Goal: Information Seeking & Learning: Learn about a topic

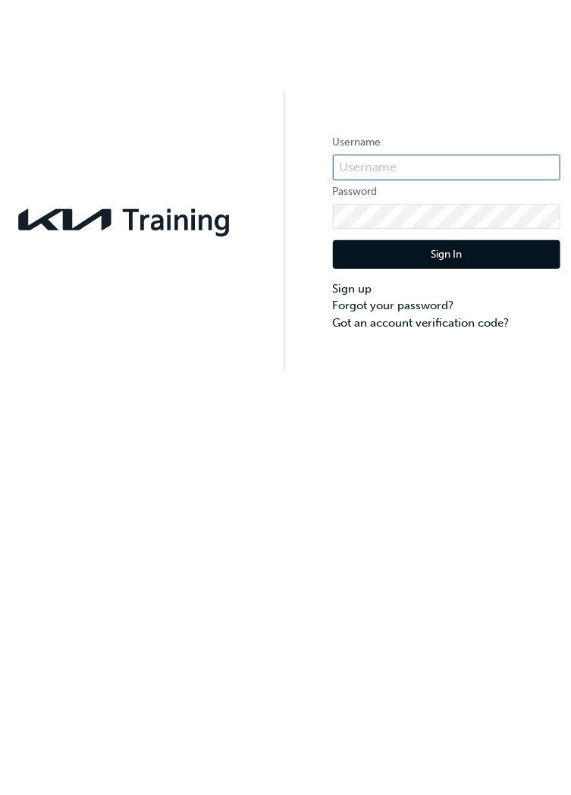
click at [445, 168] on input "text" at bounding box center [446, 168] width 227 height 26
type input "KAU86100N2"
click at [474, 263] on button "Sign In" at bounding box center [446, 254] width 227 height 29
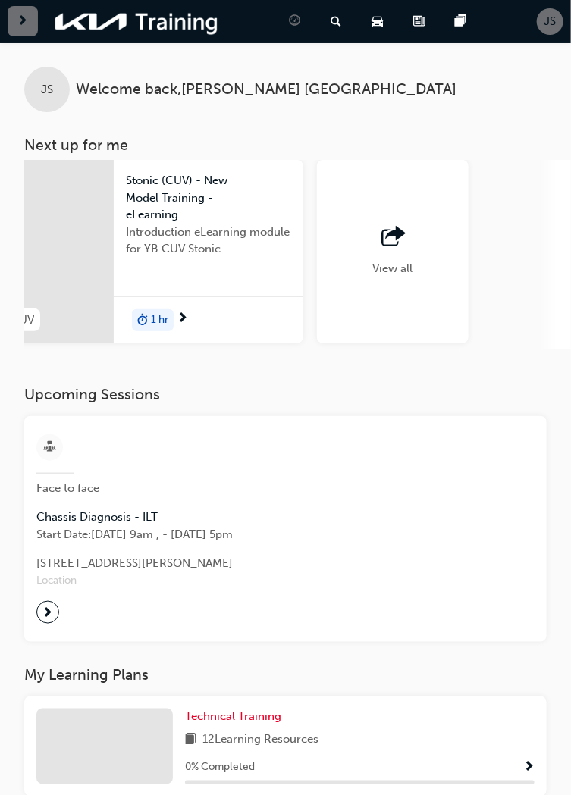
scroll to position [0, 1579]
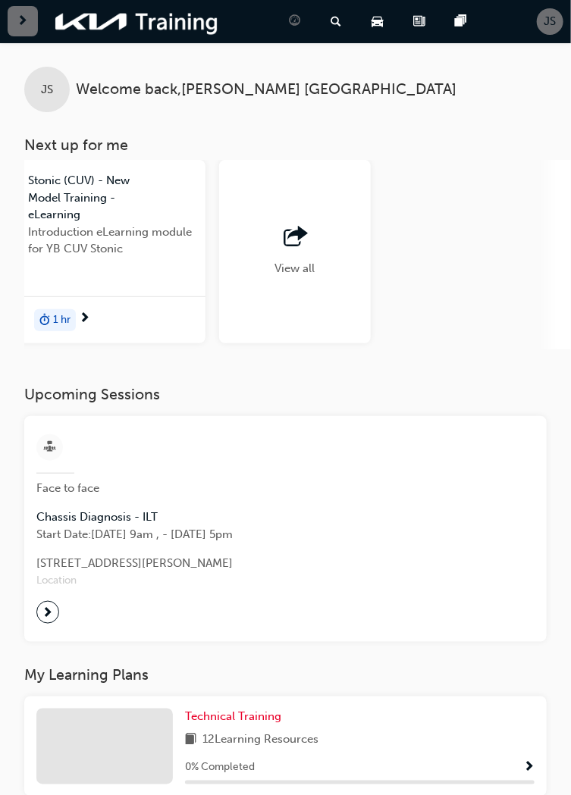
click at [333, 283] on div "View all" at bounding box center [295, 251] width 152 height 183
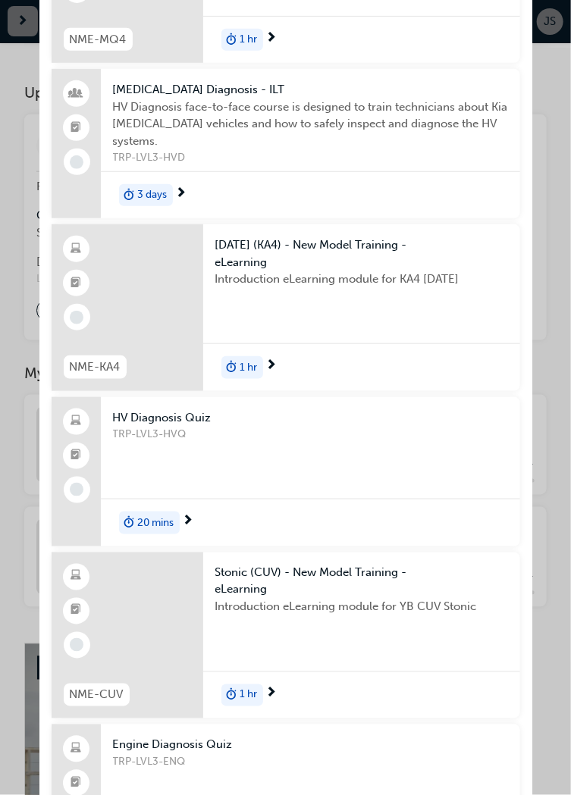
scroll to position [0, 0]
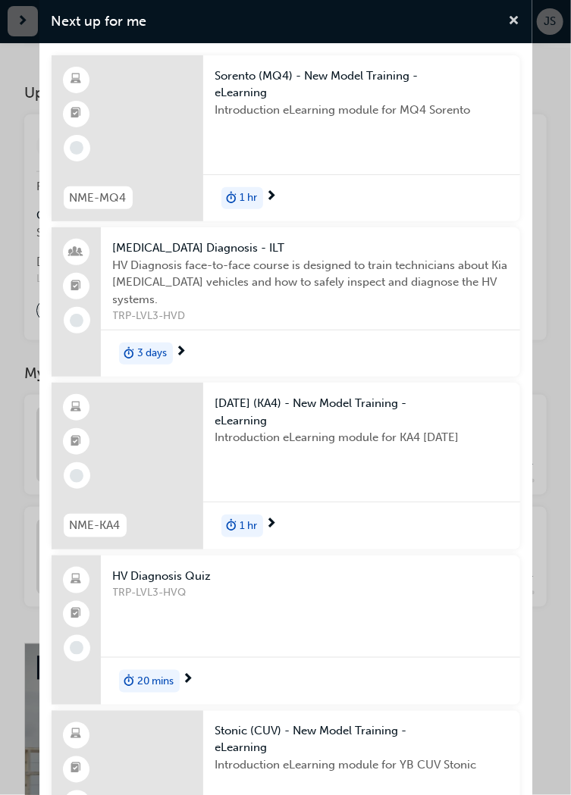
click at [509, 25] on span "cross-icon" at bounding box center [514, 22] width 11 height 14
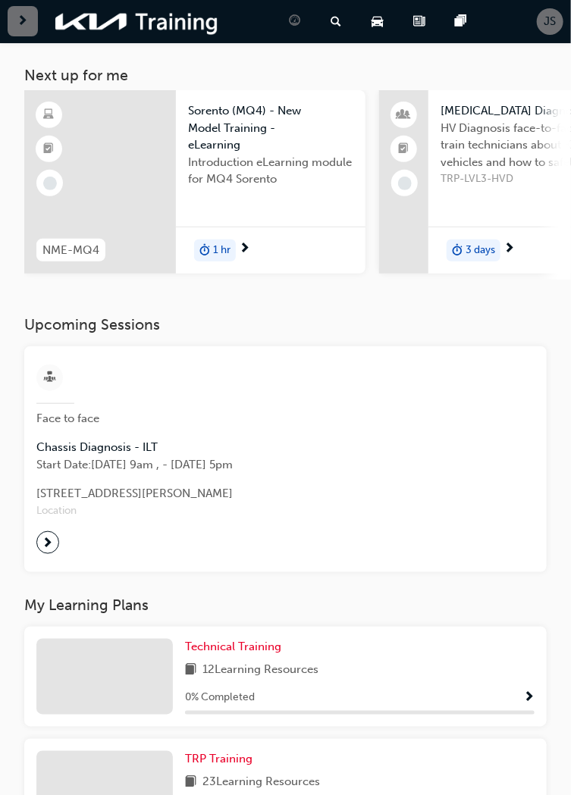
scroll to position [77, 0]
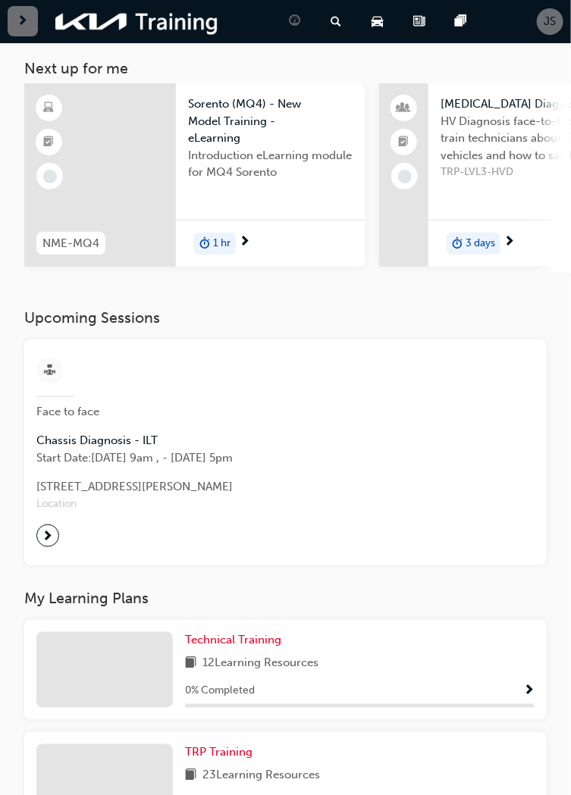
click at [48, 536] on span "next-icon" at bounding box center [47, 535] width 11 height 21
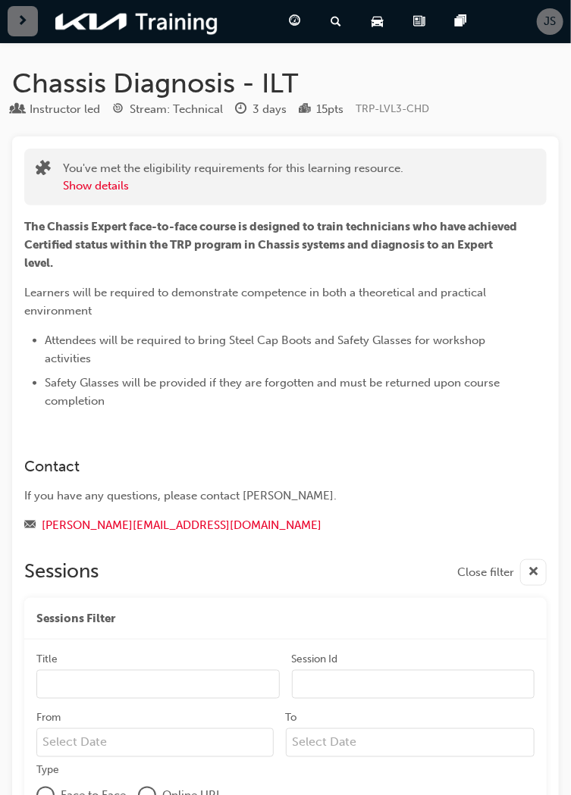
click at [23, 14] on span "next-icon" at bounding box center [22, 21] width 11 height 19
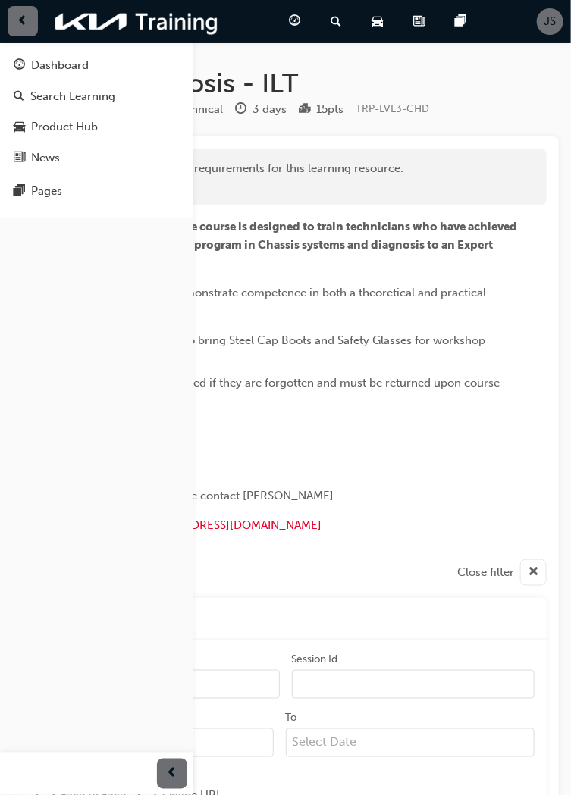
click at [103, 58] on div "Dashboard" at bounding box center [97, 65] width 166 height 19
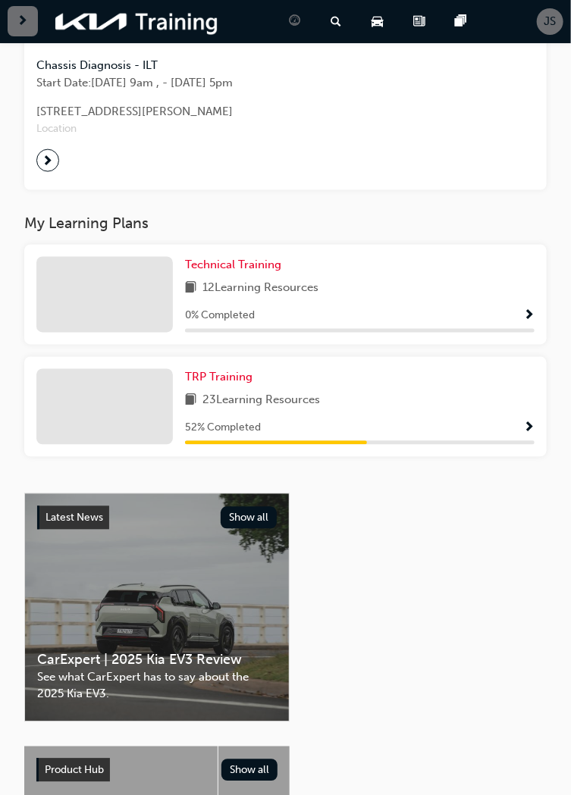
scroll to position [452, 0]
click at [469, 285] on div "12 Learning Resources" at bounding box center [359, 289] width 349 height 19
click at [527, 326] on button "button" at bounding box center [528, 316] width 11 height 19
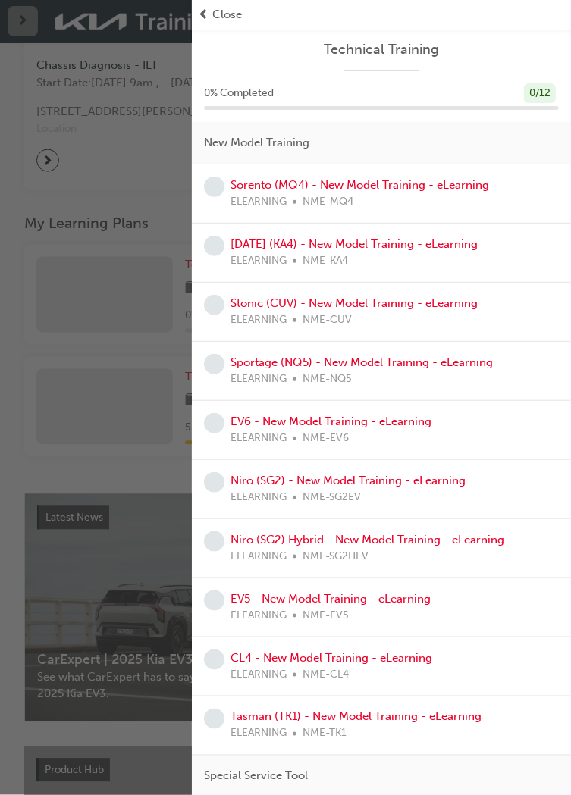
click at [223, 19] on span "Close" at bounding box center [227, 14] width 30 height 17
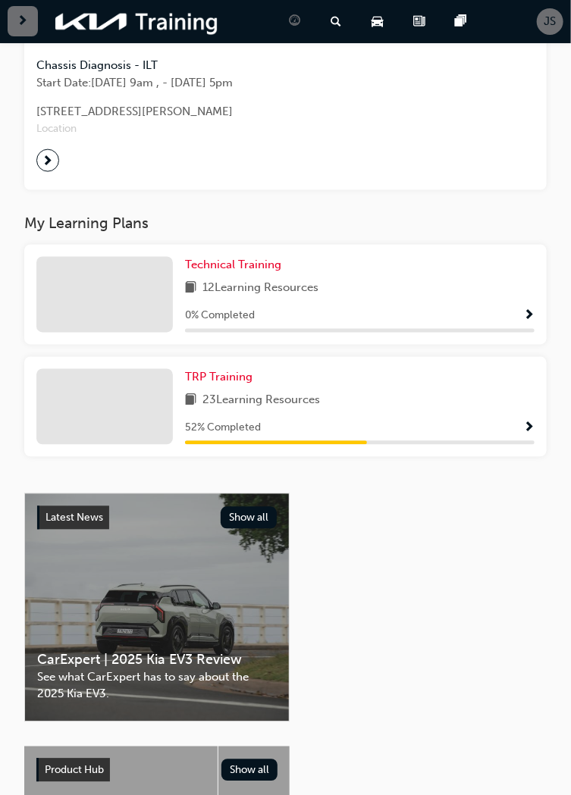
click at [532, 431] on span "Show Progress" at bounding box center [528, 429] width 11 height 14
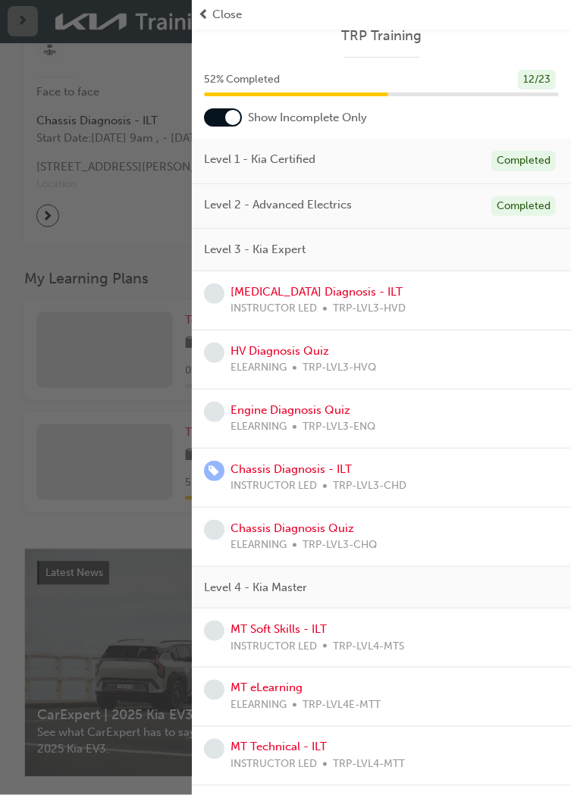
scroll to position [0, 0]
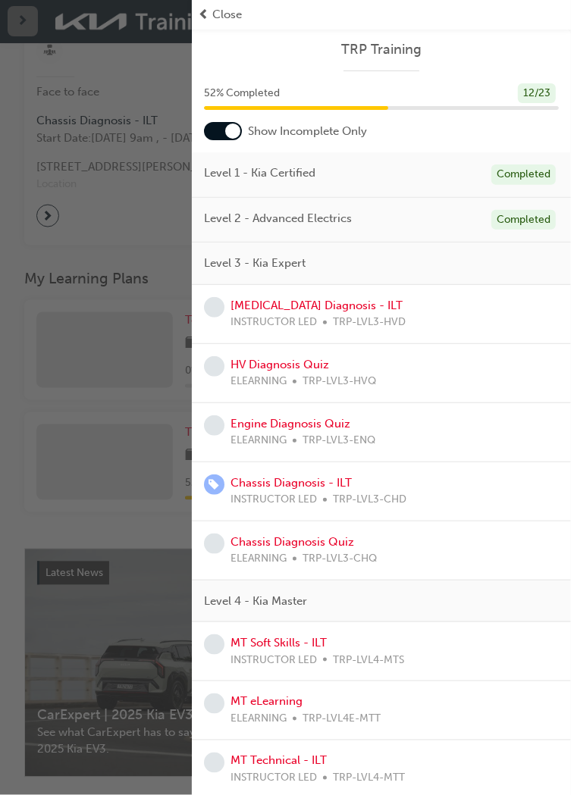
click at [482, 266] on div "Level 3 - Kia Expert" at bounding box center [381, 264] width 379 height 42
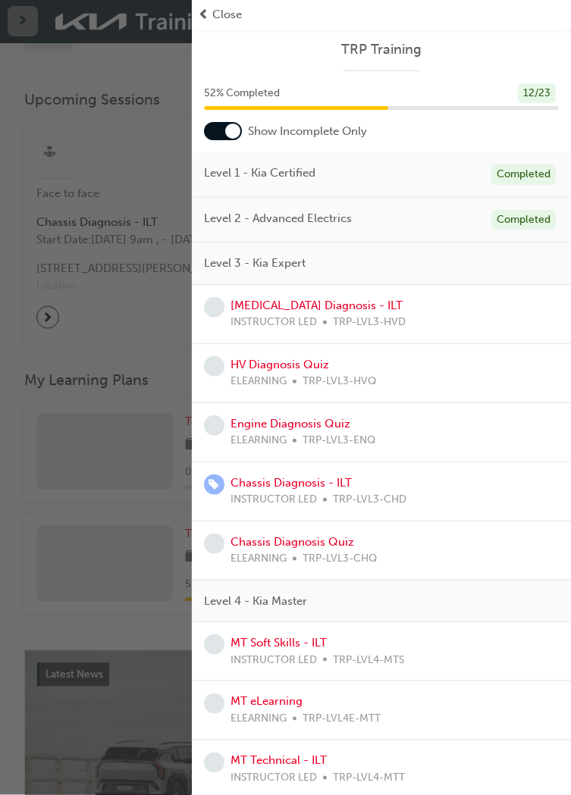
click at [224, 17] on span "Close" at bounding box center [227, 14] width 30 height 17
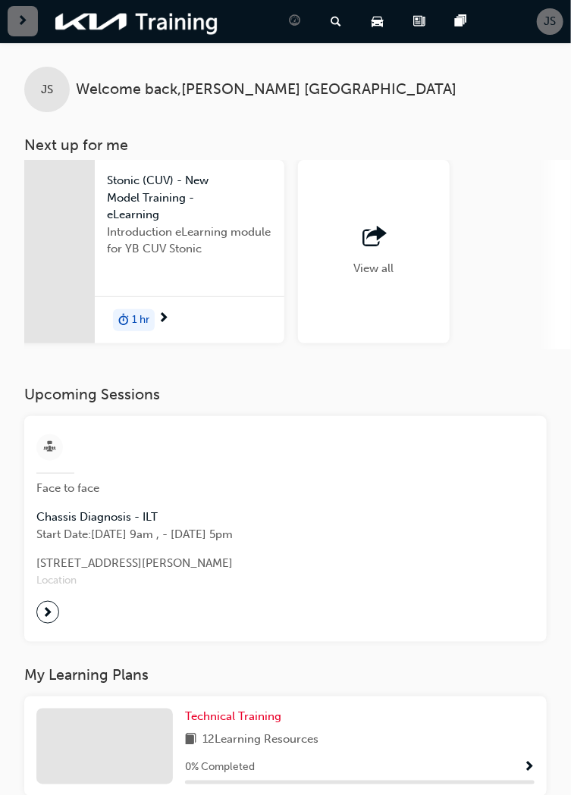
scroll to position [0, 1477]
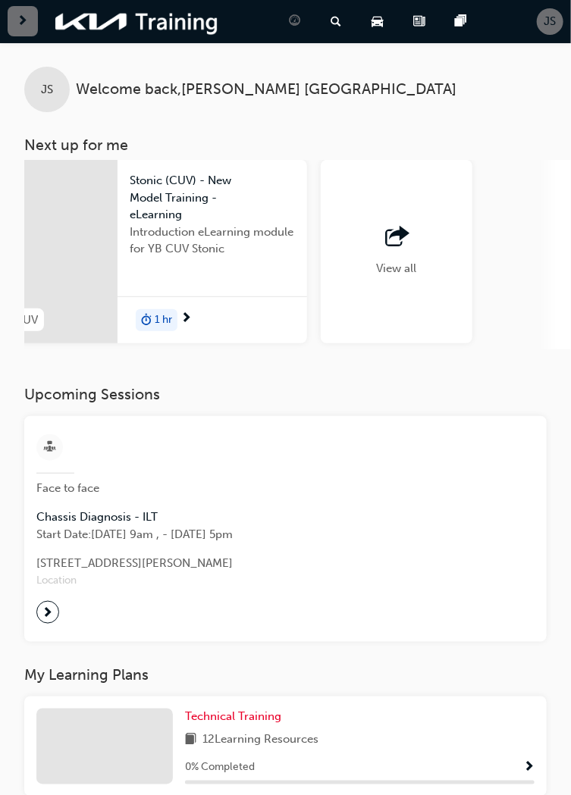
click at [430, 261] on div "View all" at bounding box center [397, 251] width 152 height 183
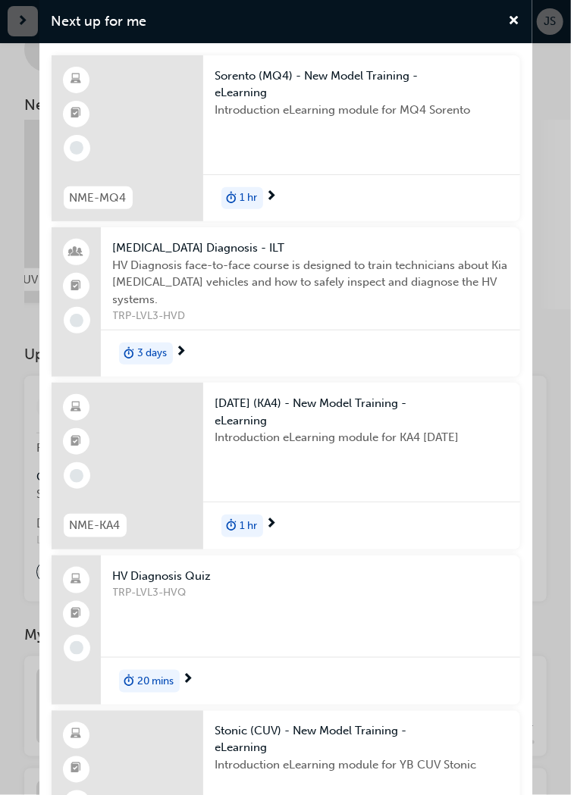
scroll to position [0, 0]
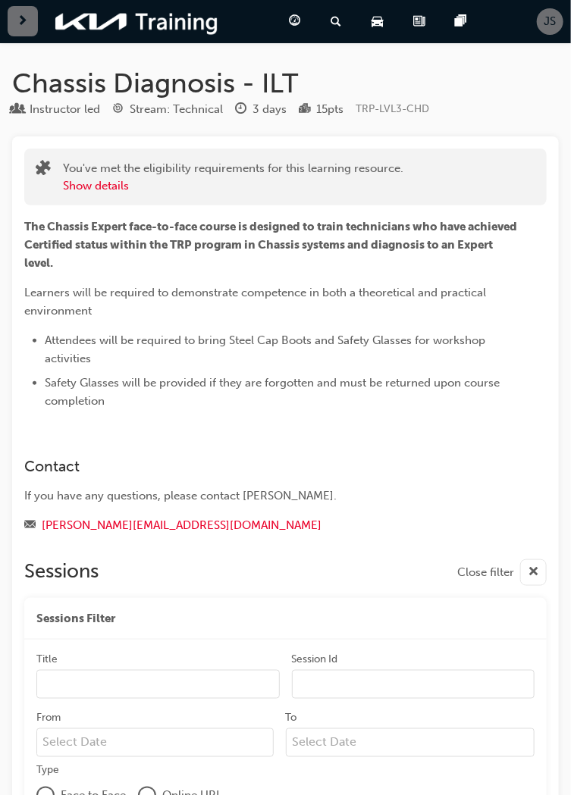
click at [24, 36] on div "button" at bounding box center [23, 21] width 30 height 30
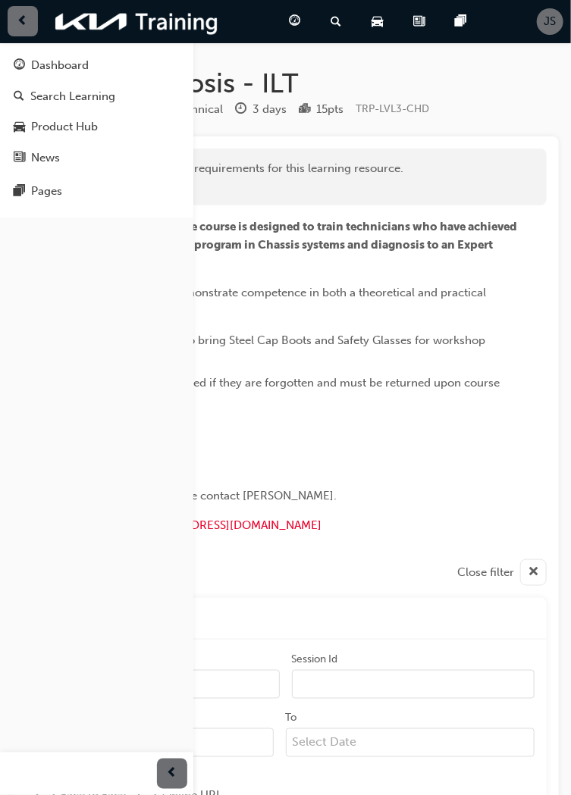
click at [86, 61] on div "Dashboard" at bounding box center [60, 65] width 58 height 17
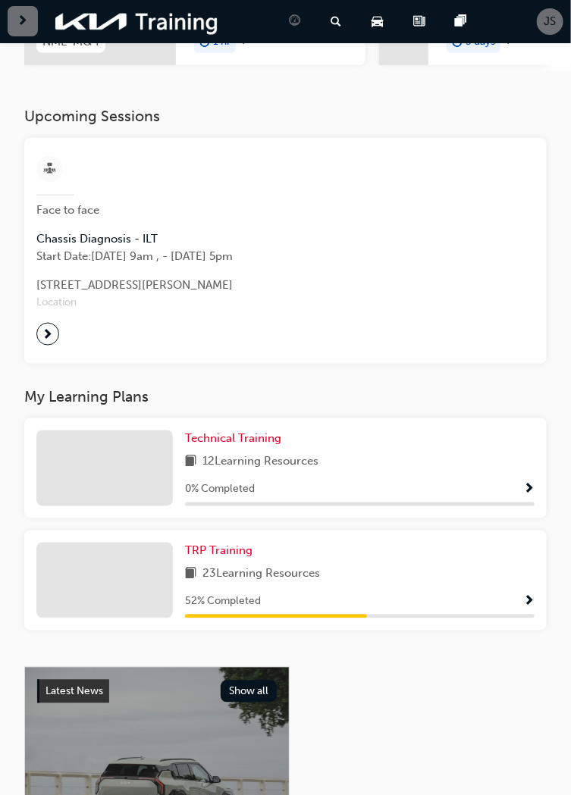
scroll to position [280, 0]
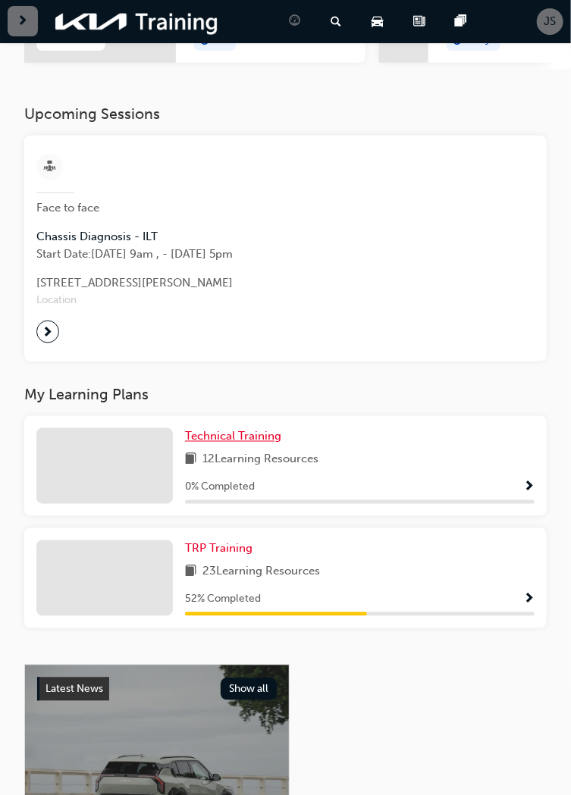
click at [229, 446] on link "Technical Training" at bounding box center [236, 436] width 102 height 17
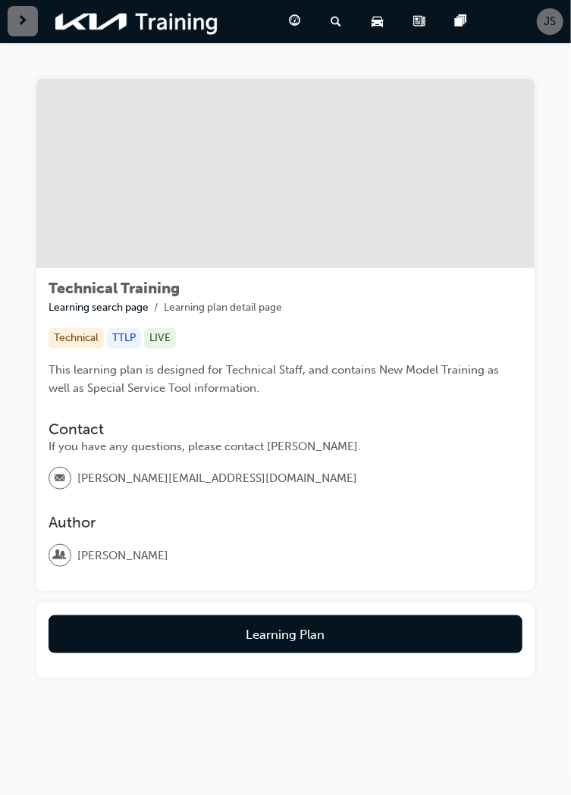
click at [299, 23] on span "guage-icon" at bounding box center [294, 21] width 11 height 19
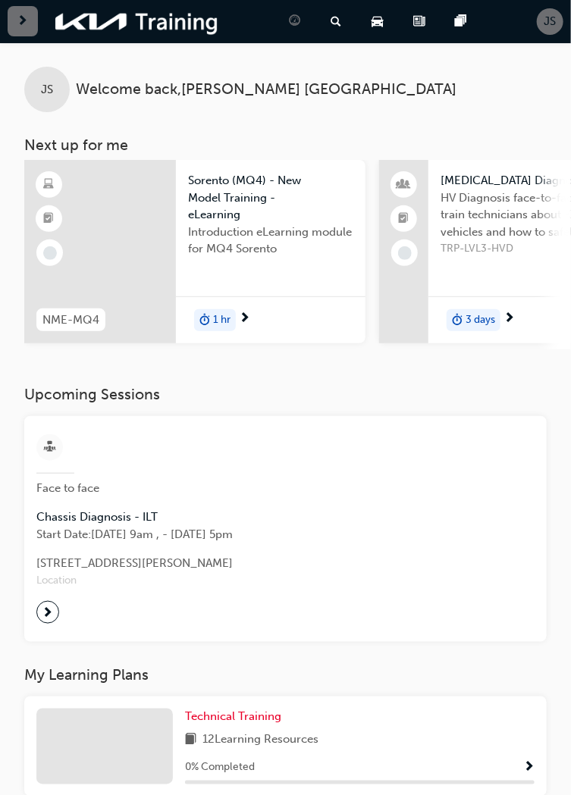
click at [548, 23] on span "JS" at bounding box center [550, 21] width 12 height 17
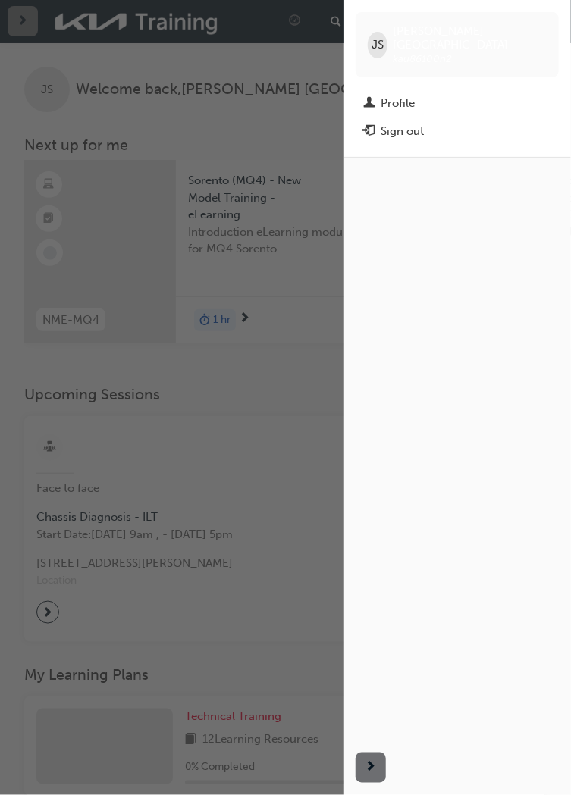
click at [262, 403] on div "button" at bounding box center [171, 397] width 343 height 795
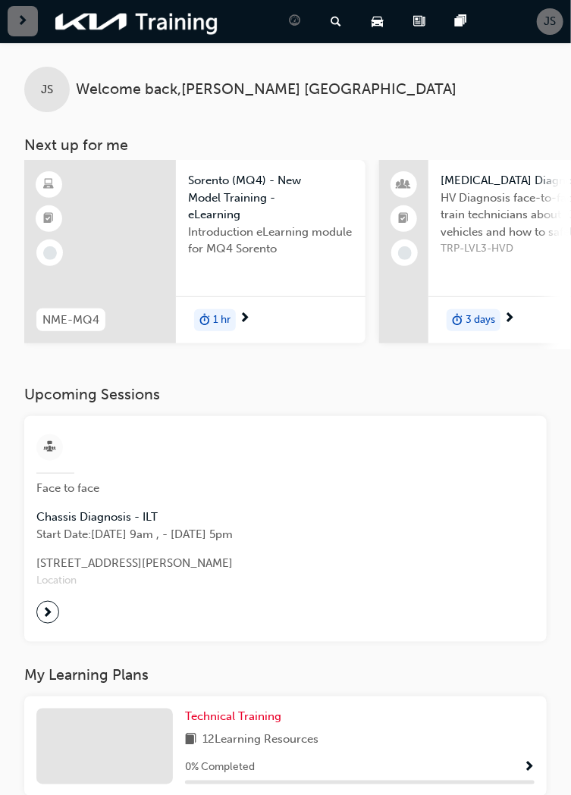
click at [105, 93] on span "Welcome back , Josef Stanford" at bounding box center [266, 89] width 380 height 17
click at [458, 30] on span "pages-icon" at bounding box center [460, 21] width 11 height 19
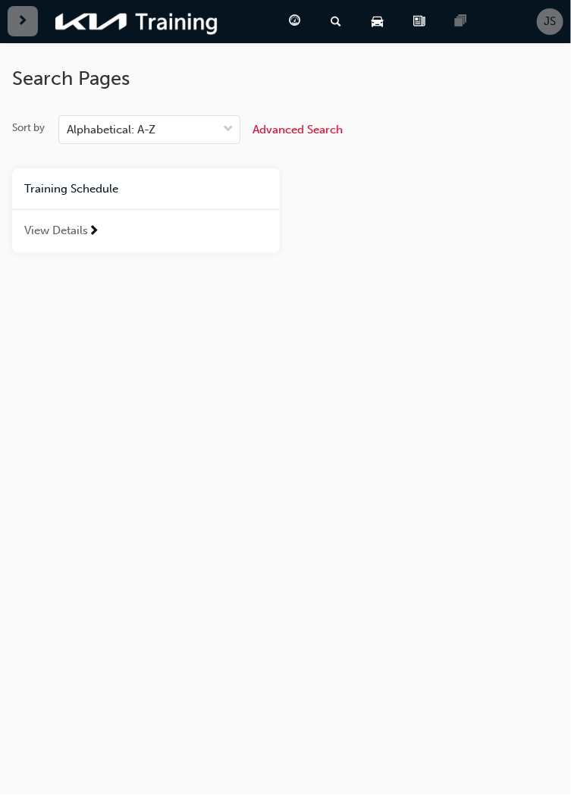
click at [67, 225] on span "View Details" at bounding box center [56, 230] width 64 height 17
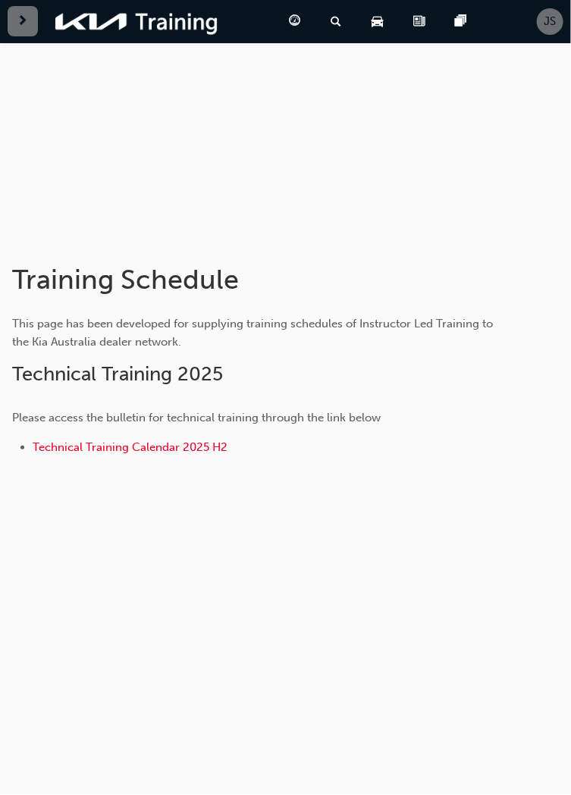
click at [418, 26] on span "news-icon" at bounding box center [418, 21] width 11 height 19
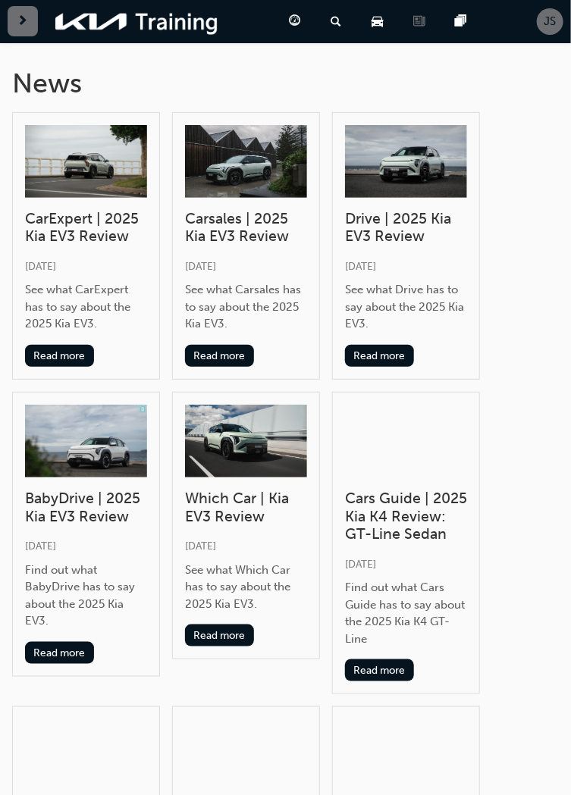
click at [370, 23] on div "Product Hub" at bounding box center [380, 21] width 42 height 31
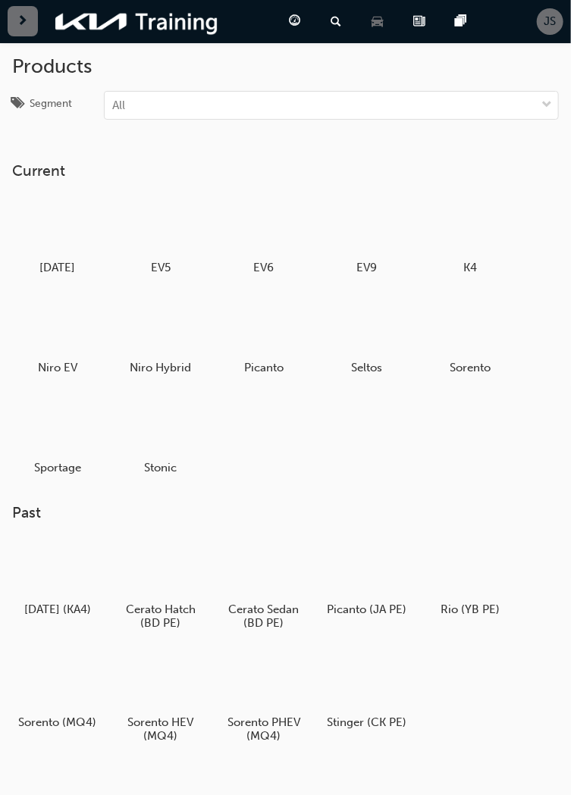
click at [324, 20] on div "Search Learning" at bounding box center [338, 21] width 41 height 31
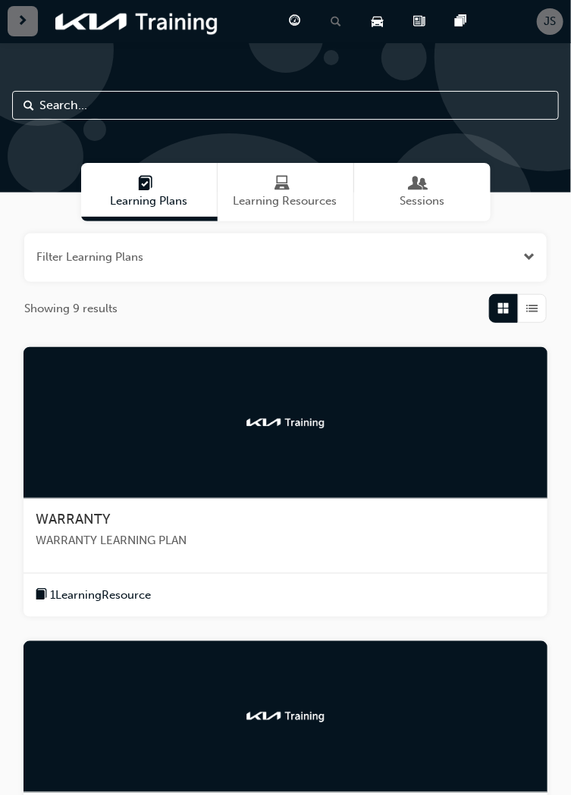
click at [299, 196] on span "Learning Resources" at bounding box center [285, 200] width 104 height 17
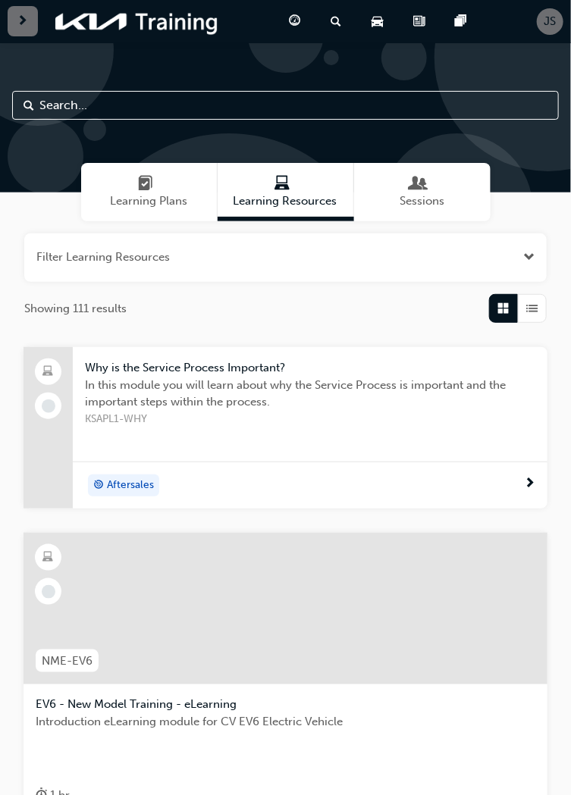
click at [291, 18] on span "guage-icon" at bounding box center [294, 21] width 11 height 19
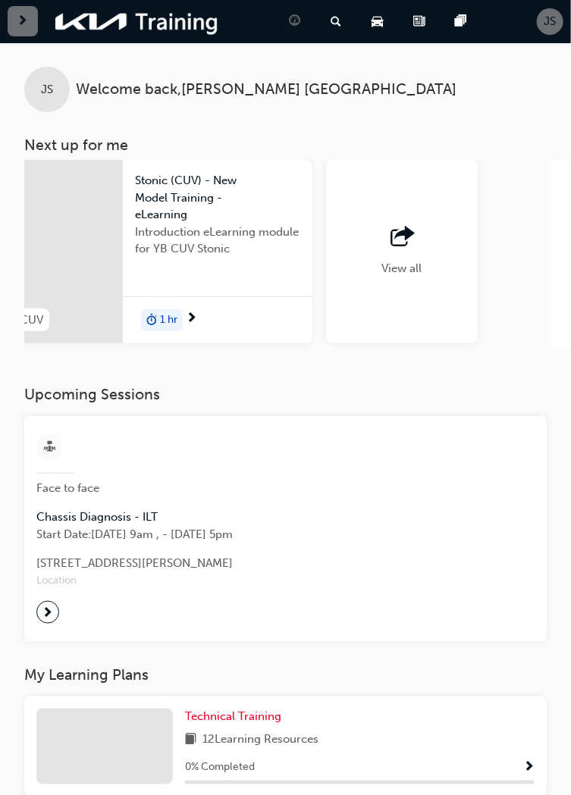
scroll to position [0, 1579]
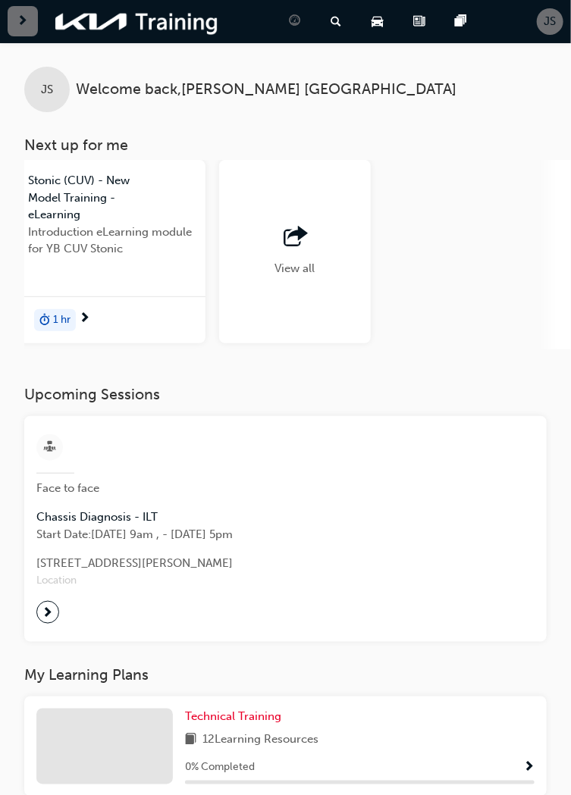
click at [309, 277] on div "View all" at bounding box center [295, 251] width 152 height 183
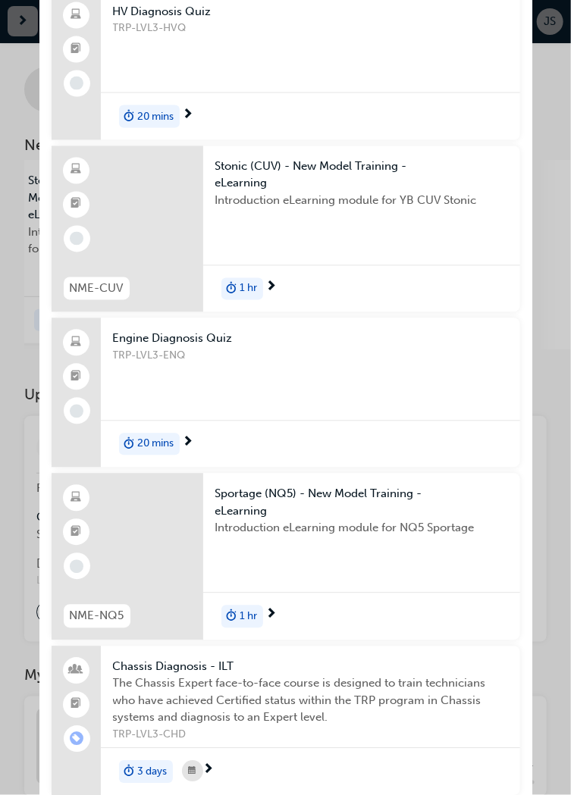
scroll to position [574, 0]
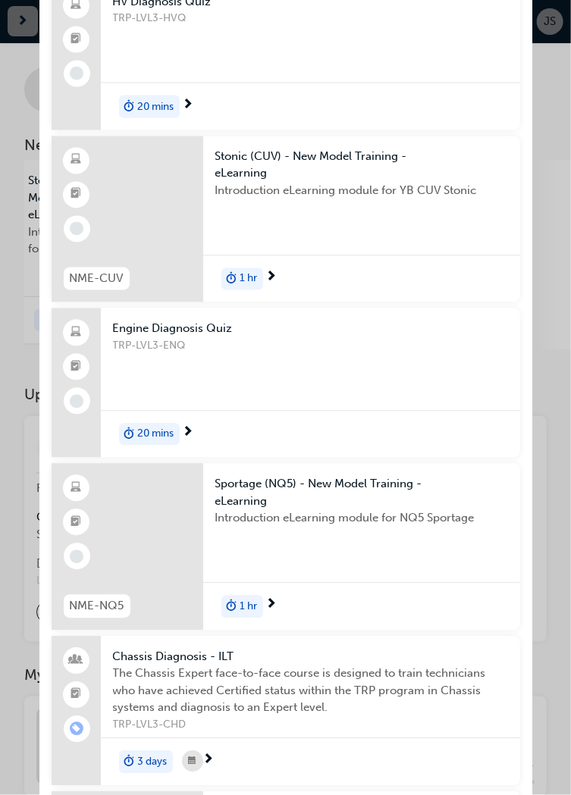
click at [176, 424] on div "20 mins" at bounding box center [149, 435] width 61 height 23
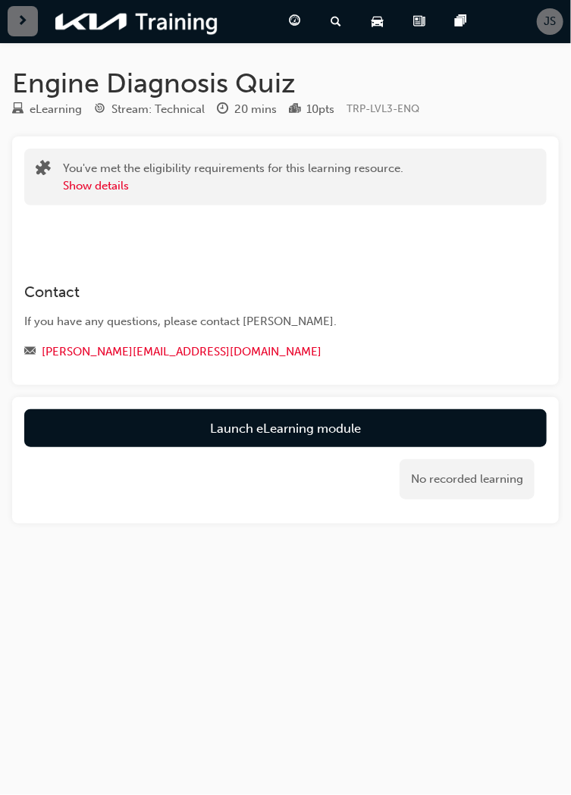
click at [333, 426] on link "Launch eLearning module" at bounding box center [285, 428] width 522 height 38
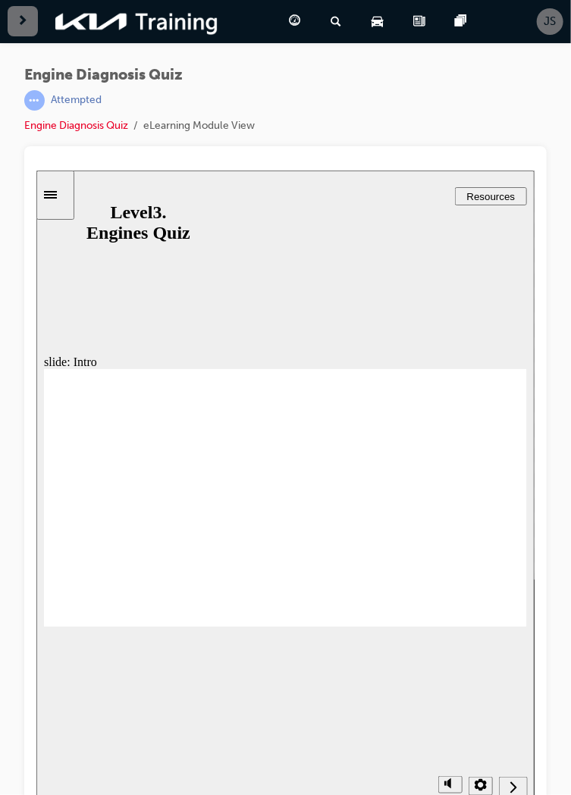
click at [510, 782] on icon "Next (Ctrl+Alt+Period)" at bounding box center [513, 787] width 8 height 14
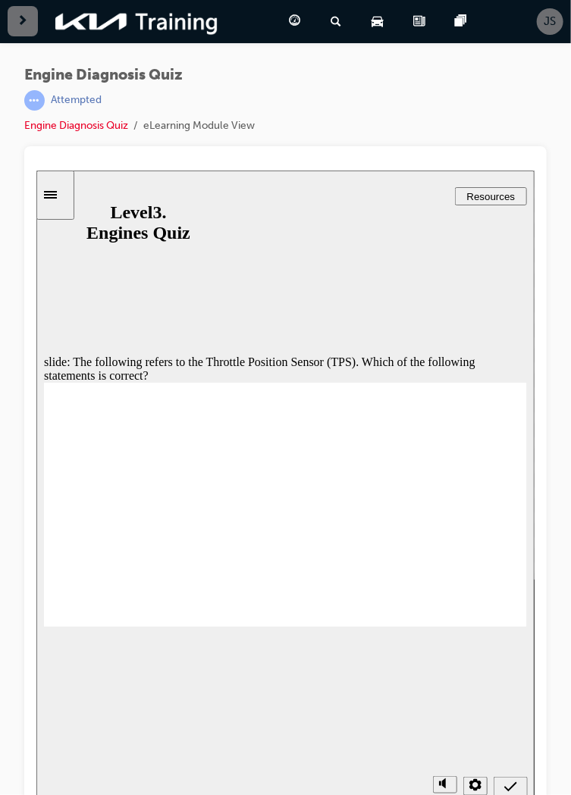
radio input "true"
click at [509, 784] on icon "Submit (Ctrl+Alt+S)" at bounding box center [509, 787] width 13 height 14
radio input "true"
click at [509, 784] on icon "Submit (Ctrl+Alt+S)" at bounding box center [509, 787] width 13 height 14
radio input "true"
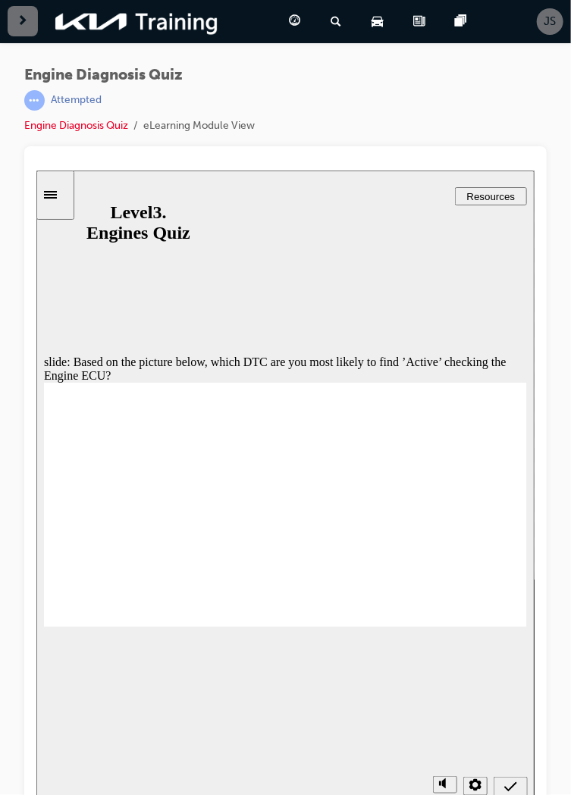
click at [507, 790] on icon "Submit (Ctrl+Alt+S)" at bounding box center [509, 786] width 13 height 10
radio input "true"
click at [514, 789] on icon "Submit (Ctrl+Alt+S)" at bounding box center [509, 787] width 13 height 14
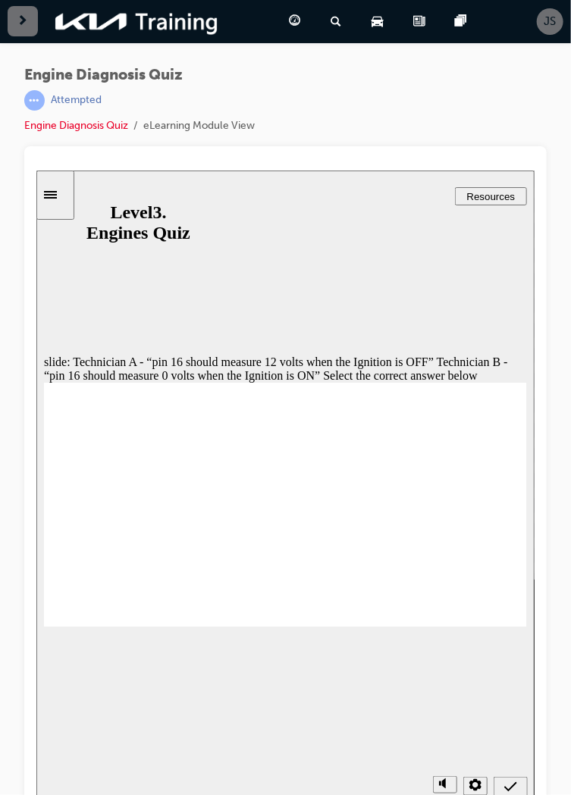
radio input "true"
click at [512, 789] on icon "Submit (Ctrl+Alt+S)" at bounding box center [509, 787] width 13 height 14
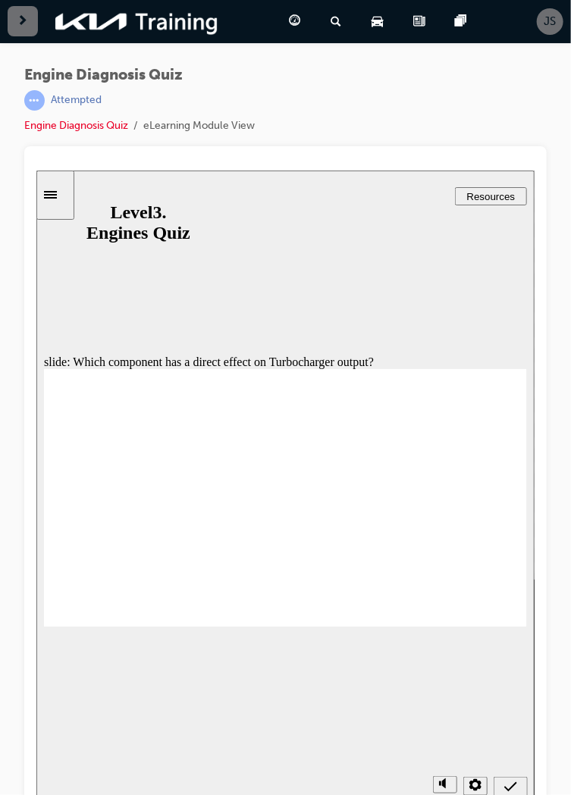
radio input "true"
click at [513, 787] on icon "Submit (Ctrl+Alt+S)" at bounding box center [509, 787] width 13 height 14
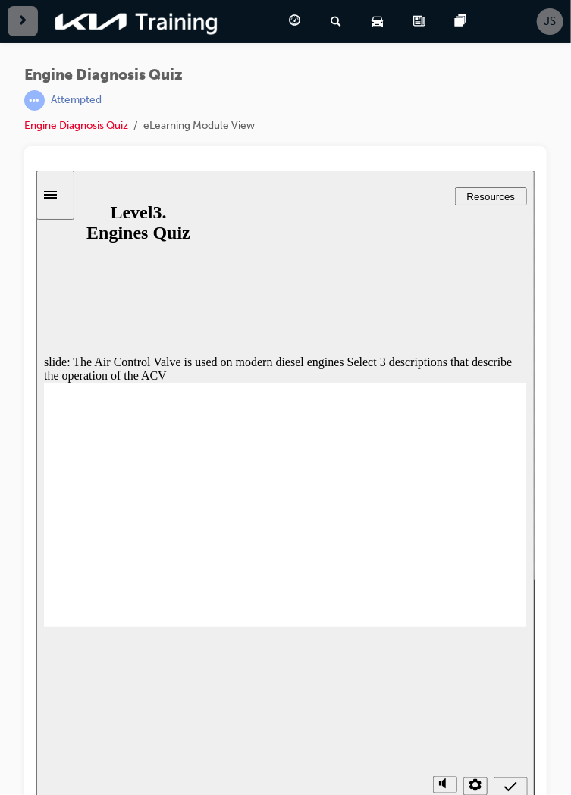
checkbox input "true"
click at [515, 786] on icon "Submit (Ctrl+Alt+S)" at bounding box center [509, 787] width 13 height 14
checkbox input "false"
checkbox input "true"
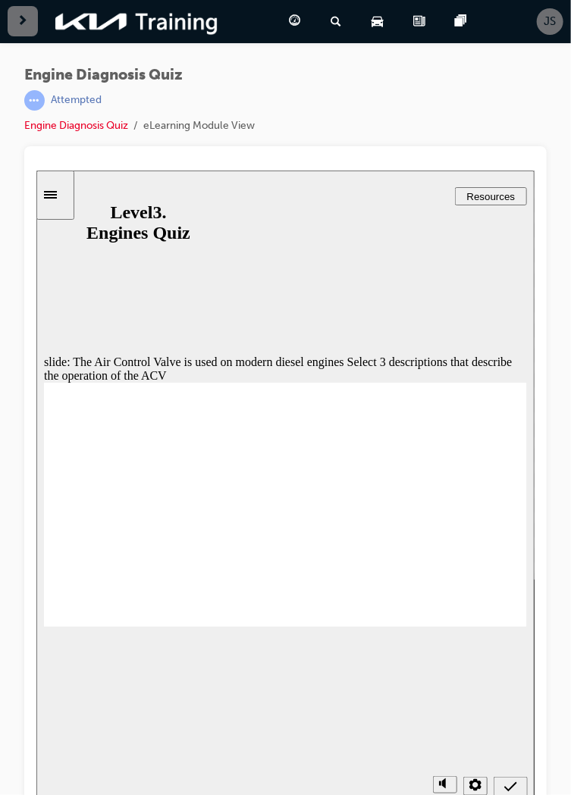
click at [517, 786] on div "Submit (Ctrl+Alt+S)" at bounding box center [510, 788] width 22 height 16
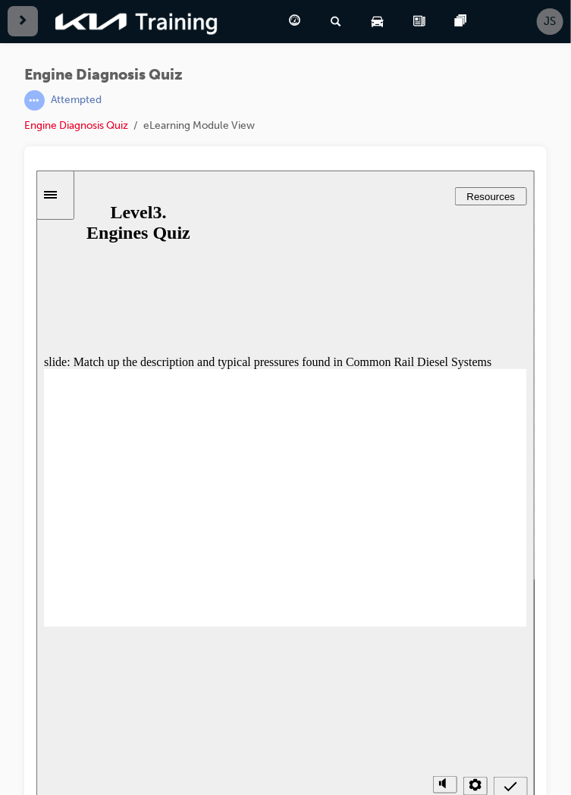
click at [515, 781] on icon "Submit (Ctrl+Alt+S)" at bounding box center [509, 787] width 13 height 14
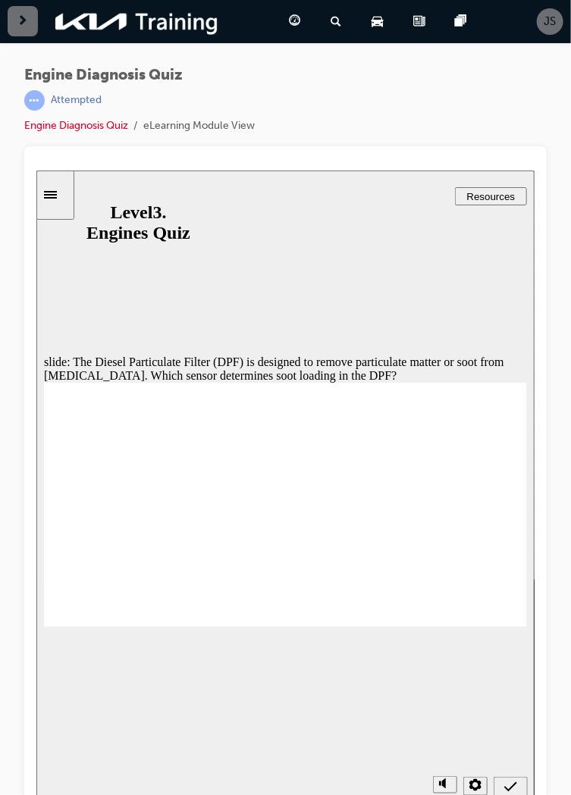
radio input "true"
click at [512, 792] on icon "Submit (Ctrl+Alt+S)" at bounding box center [509, 787] width 13 height 14
radio input "false"
radio input "true"
click at [510, 784] on icon "Submit (Ctrl+Alt+S)" at bounding box center [509, 787] width 13 height 14
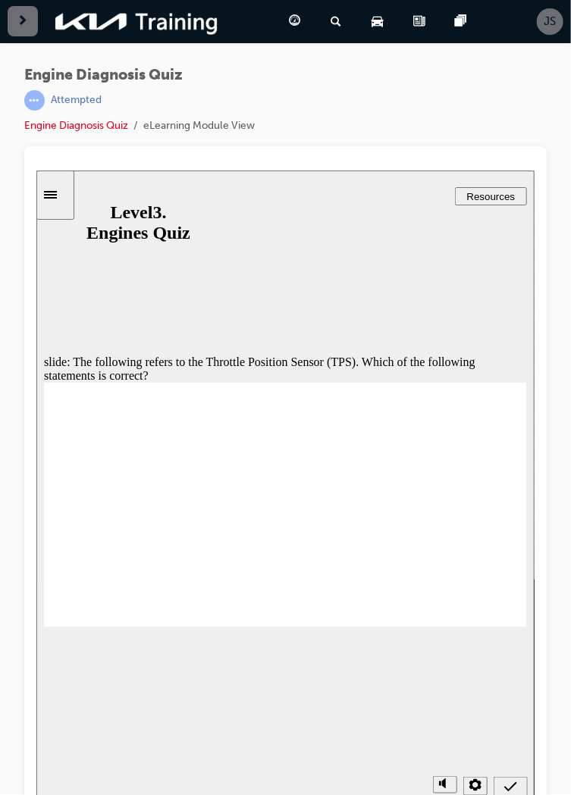
radio input "true"
click at [514, 784] on icon "Submit (Ctrl+Alt+S)" at bounding box center [509, 787] width 13 height 14
radio input "true"
click at [513, 784] on icon "Submit (Ctrl+Alt+S)" at bounding box center [509, 786] width 13 height 10
radio input "true"
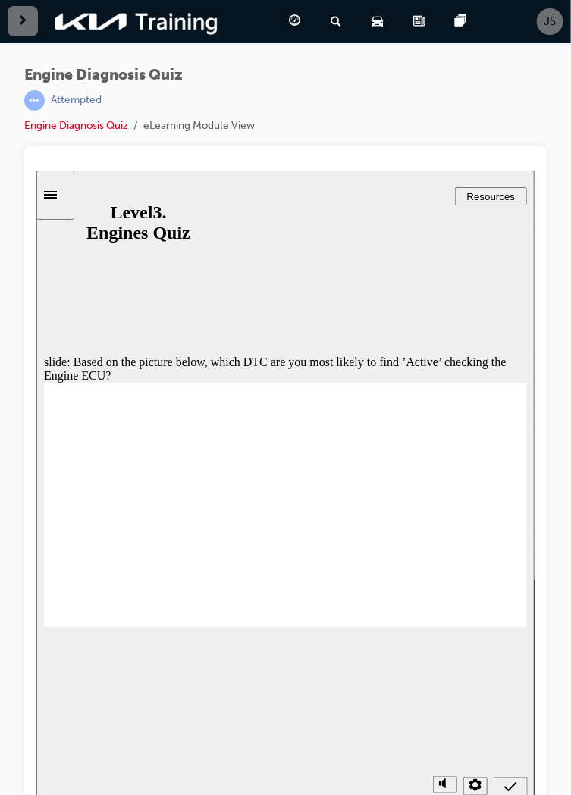
click at [517, 787] on div "Submit (Ctrl+Alt+S)" at bounding box center [510, 788] width 22 height 16
radio input "true"
click at [509, 789] on icon "Submit (Ctrl+Alt+S)" at bounding box center [509, 787] width 13 height 14
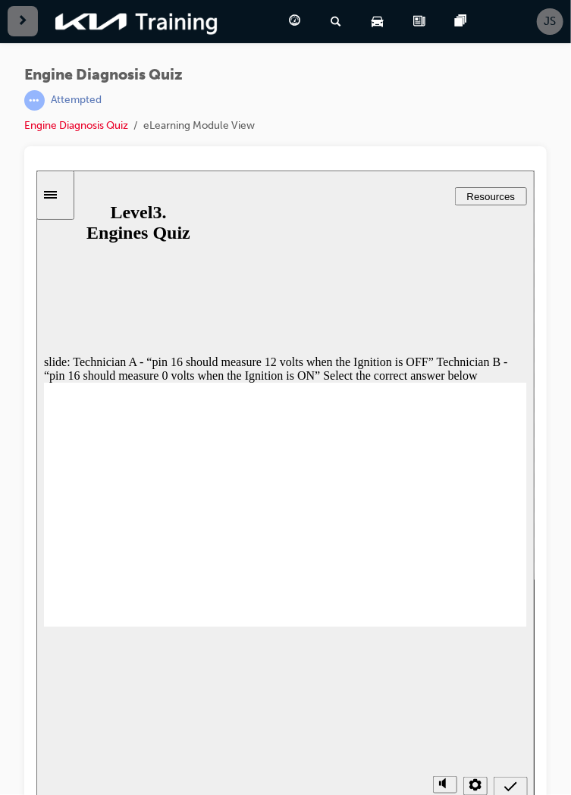
radio input "true"
click at [512, 788] on icon "Submit (Ctrl+Alt+S)" at bounding box center [509, 787] width 13 height 14
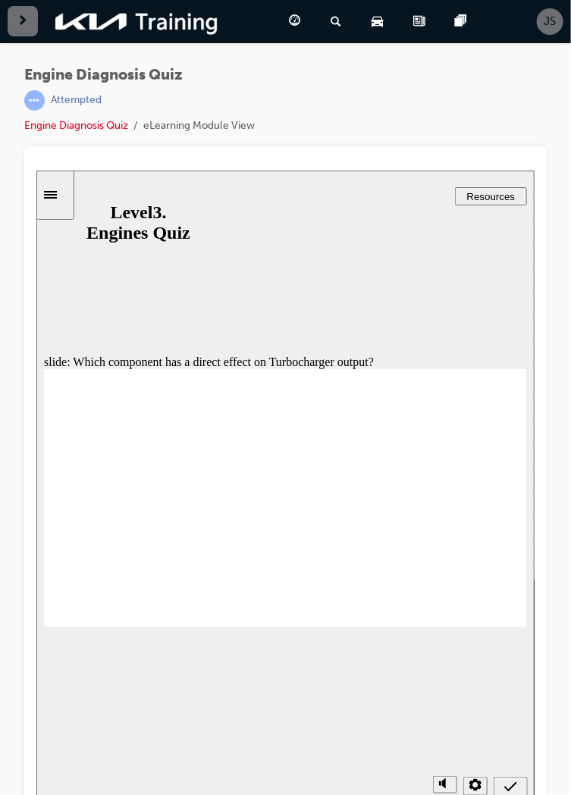
radio input "true"
click at [521, 788] on div "Submit (Ctrl+Alt+S)" at bounding box center [510, 788] width 22 height 16
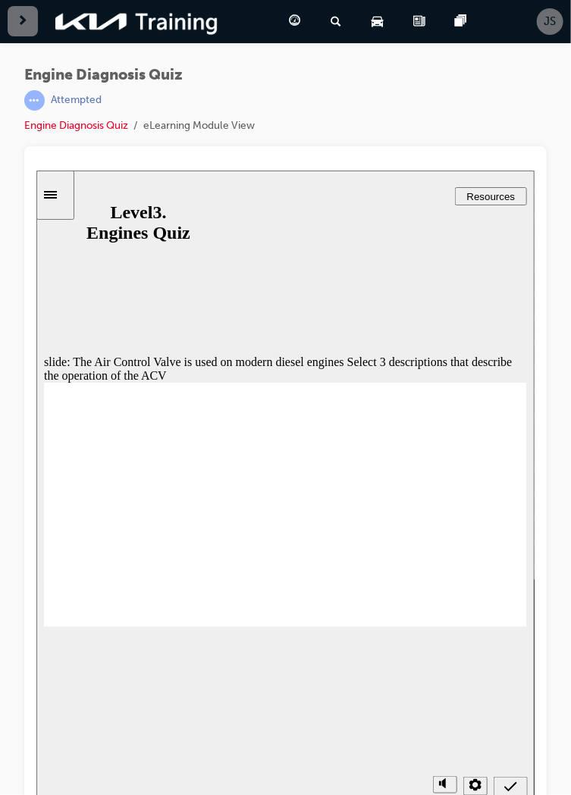
checkbox input "true"
click at [512, 782] on icon "Submit (Ctrl+Alt+S)" at bounding box center [509, 787] width 13 height 14
checkbox input "false"
checkbox input "true"
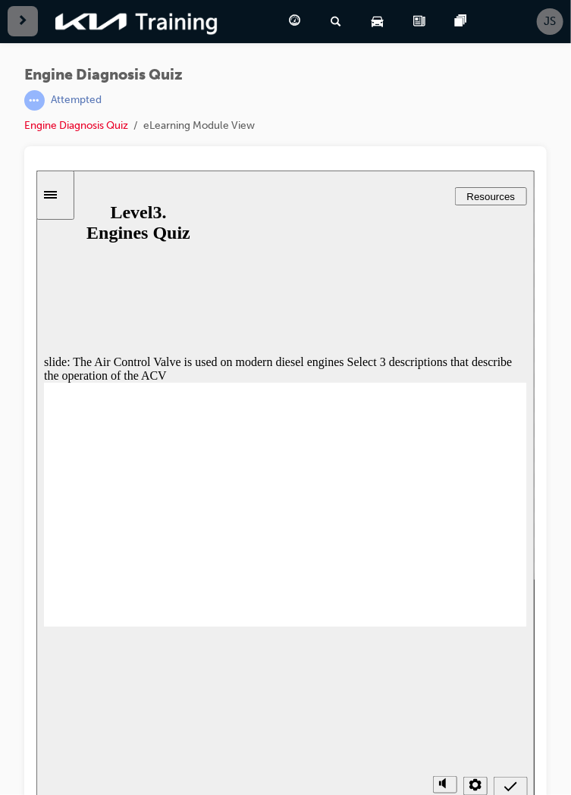
click at [514, 780] on icon "Submit (Ctrl+Alt+S)" at bounding box center [509, 787] width 13 height 14
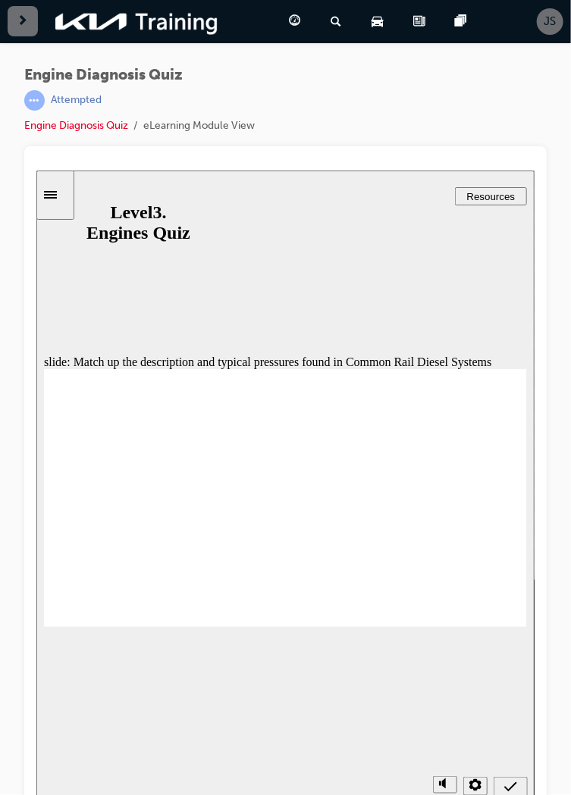
click at [512, 787] on icon "Submit (Ctrl+Alt+S)" at bounding box center [509, 787] width 13 height 14
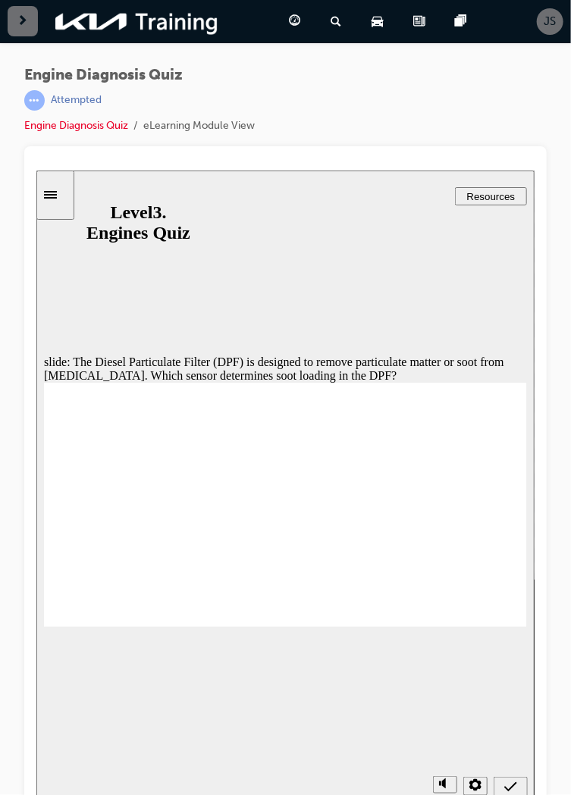
radio input "true"
click at [521, 786] on div "Submit (Ctrl+Alt+S)" at bounding box center [510, 788] width 22 height 16
radio input "true"
click at [510, 785] on icon "Submit (Ctrl+Alt+S)" at bounding box center [509, 786] width 13 height 10
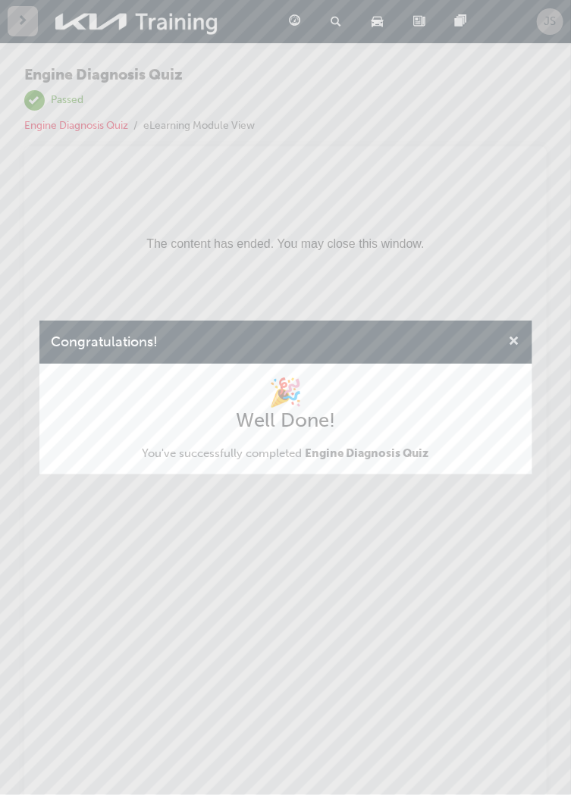
click at [518, 349] on span "cross-icon" at bounding box center [514, 343] width 11 height 14
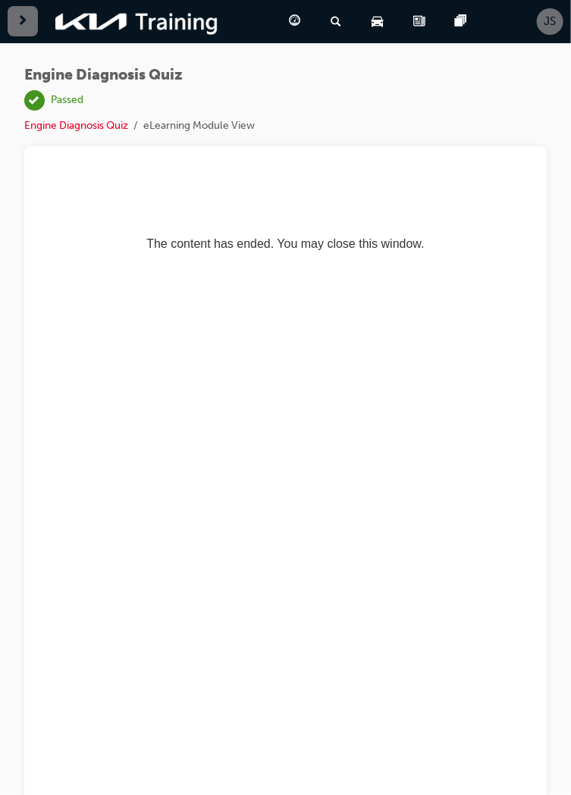
click at [298, 12] on span "guage-icon" at bounding box center [294, 21] width 11 height 19
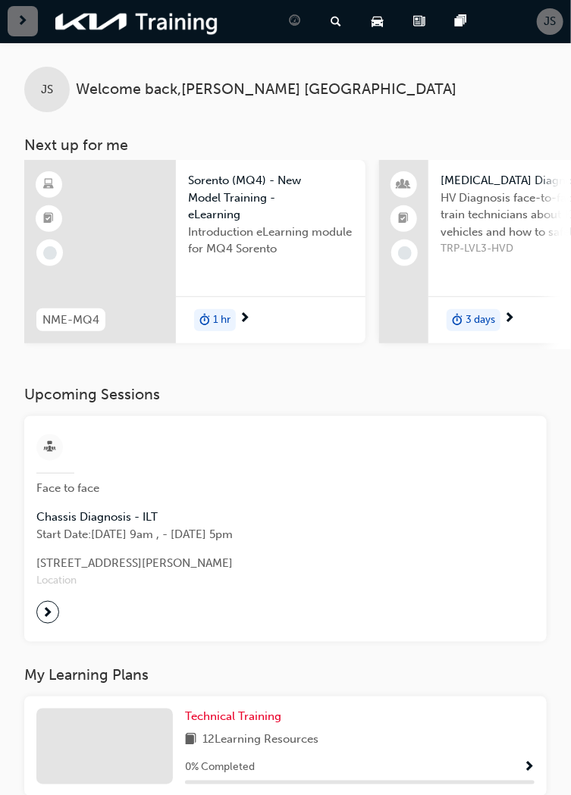
click at [549, 21] on span "JS" at bounding box center [550, 21] width 12 height 17
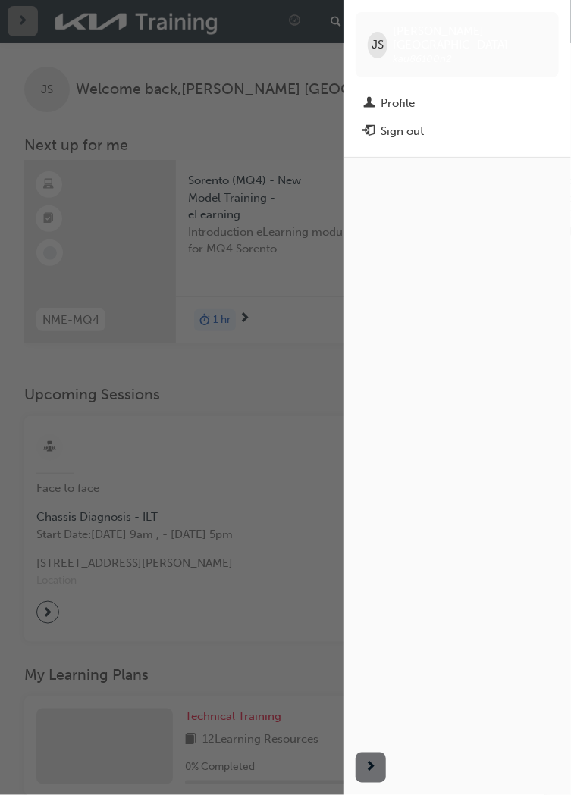
click at [404, 129] on button "Sign out" at bounding box center [456, 131] width 203 height 28
